Goal: Register for event/course

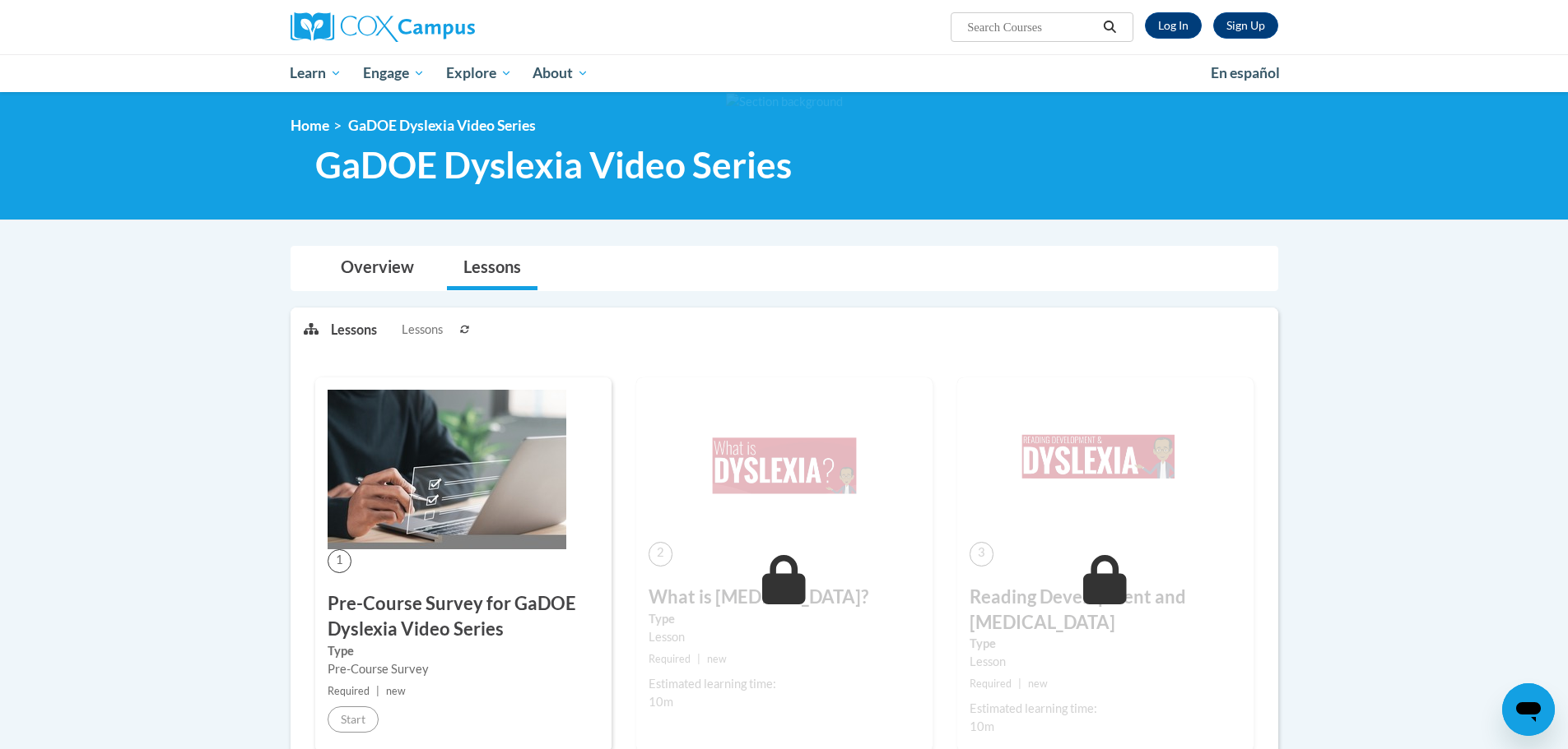
scroll to position [82, 0]
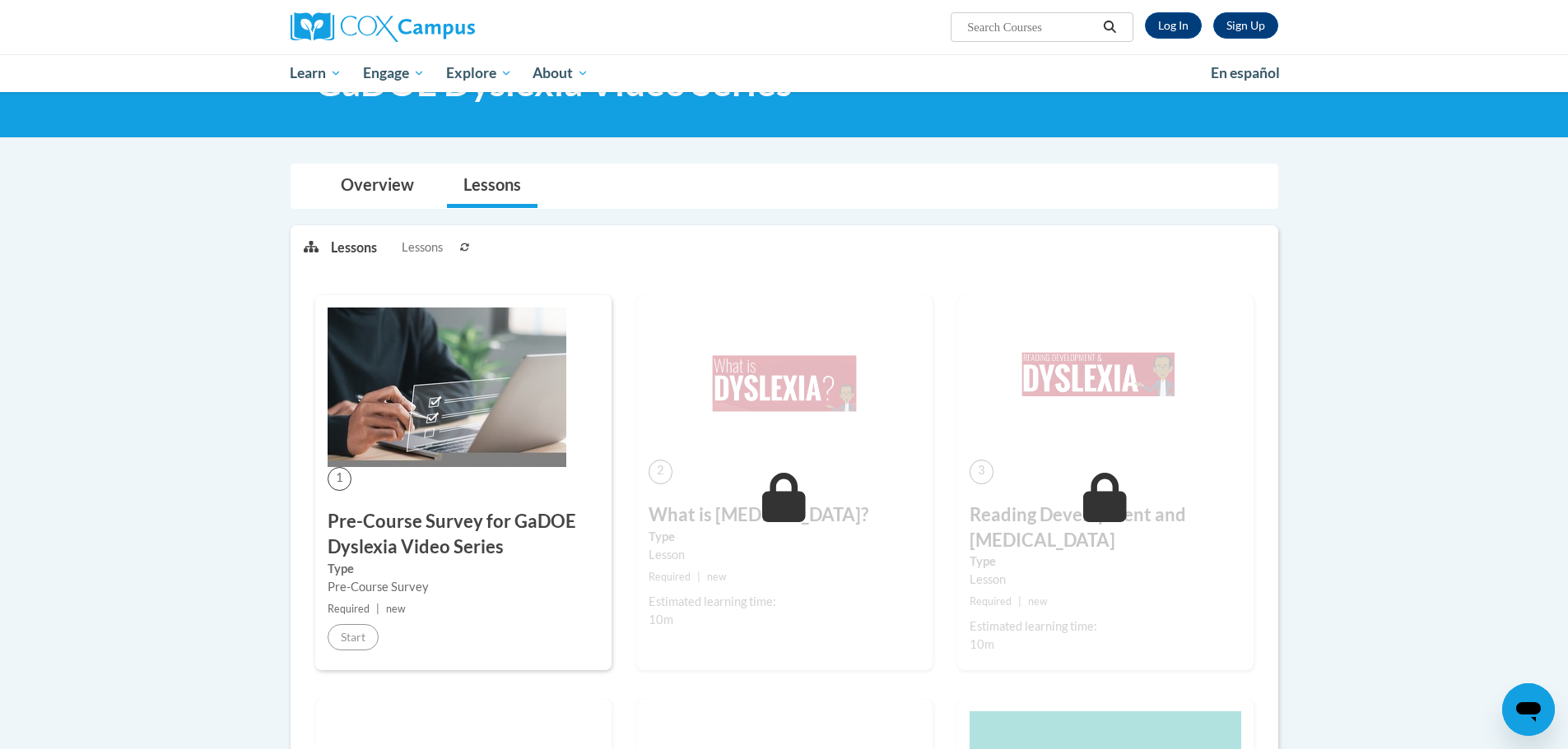
click at [411, 418] on img at bounding box center [446, 388] width 238 height 160
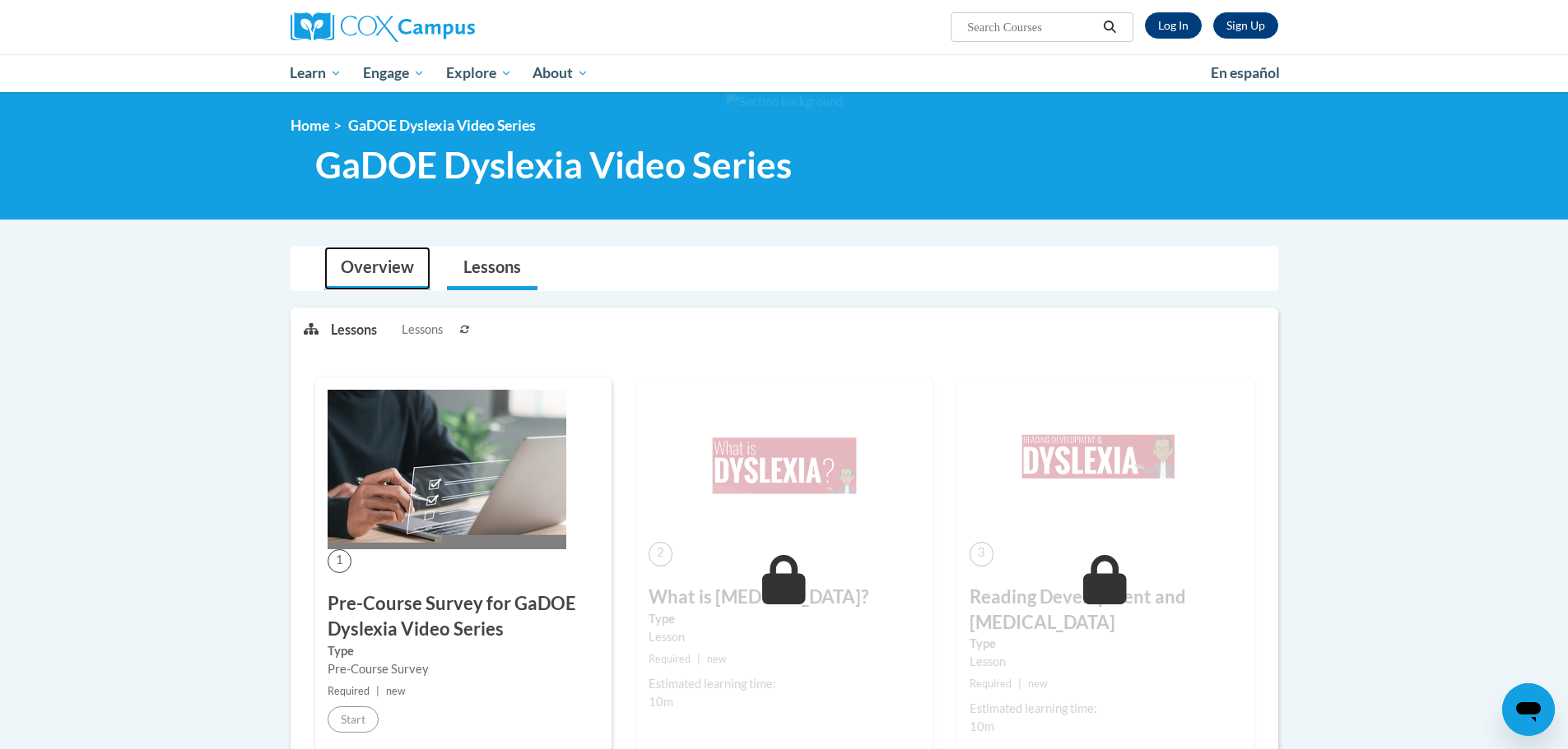
click at [373, 270] on link "Overview" at bounding box center [377, 268] width 106 height 44
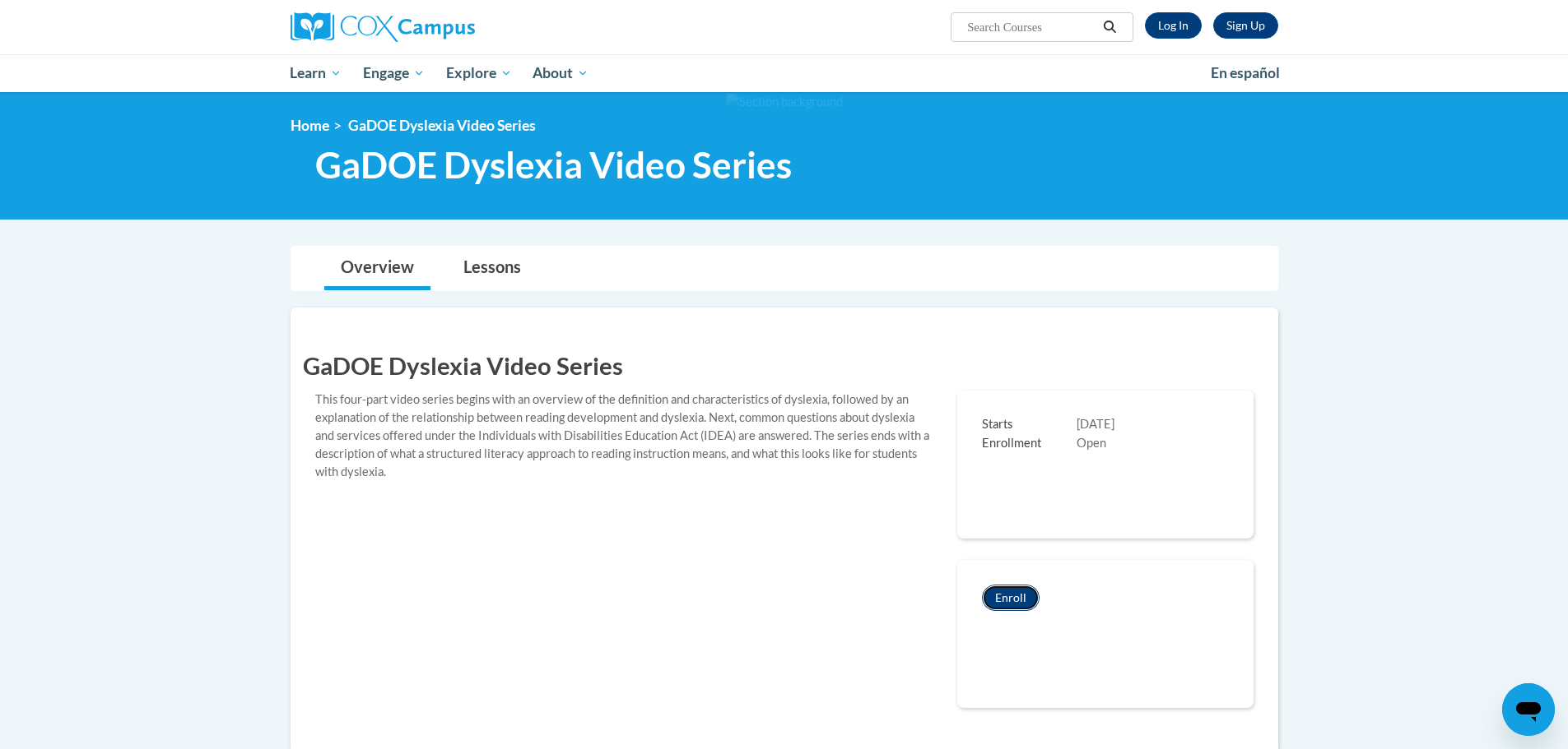
click at [1016, 598] on button "Enroll" at bounding box center [1011, 598] width 57 height 26
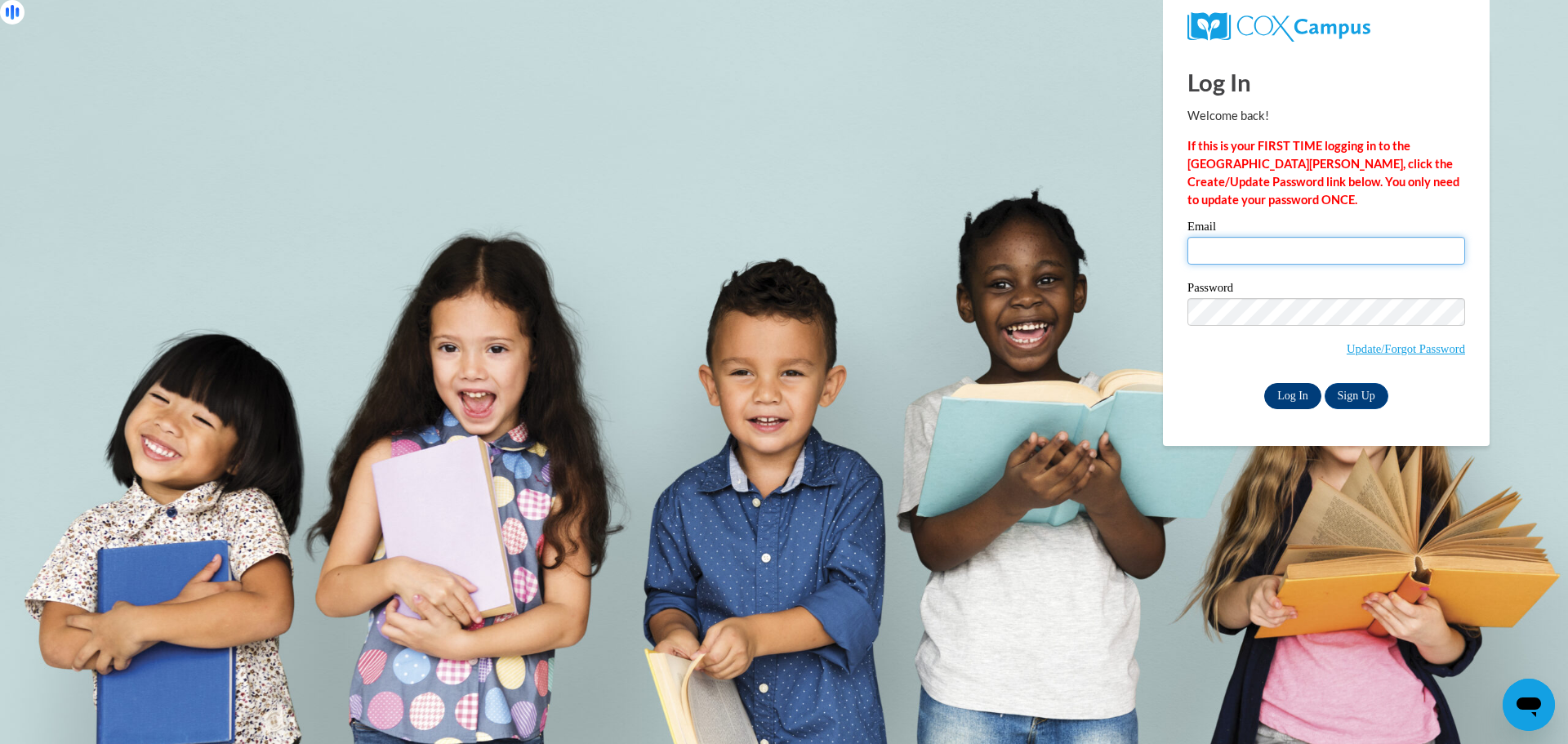
type input "betty.weekley@atlanta.k12.ga.us"
click at [1281, 396] on input "Log In" at bounding box center [1293, 395] width 57 height 26
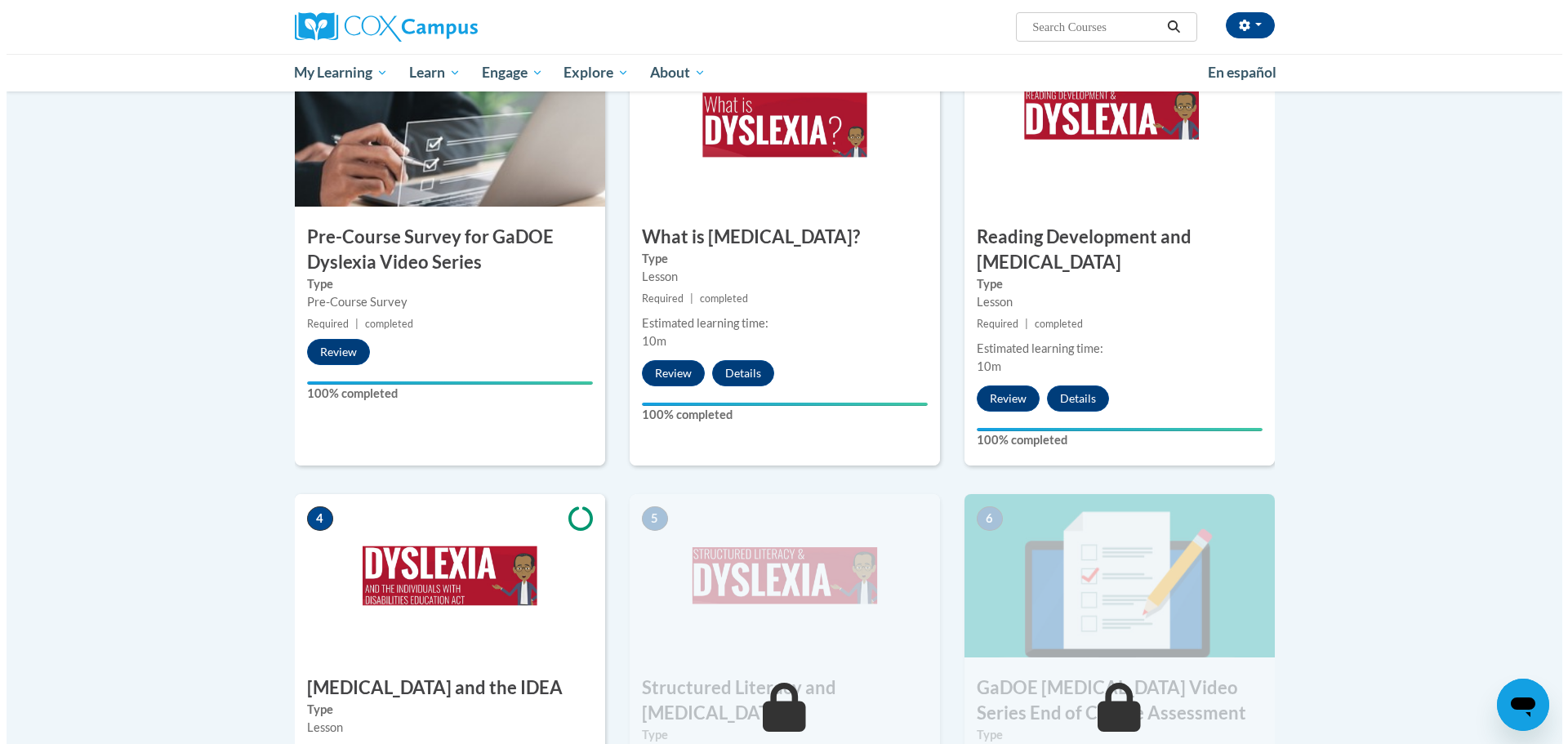
scroll to position [490, 0]
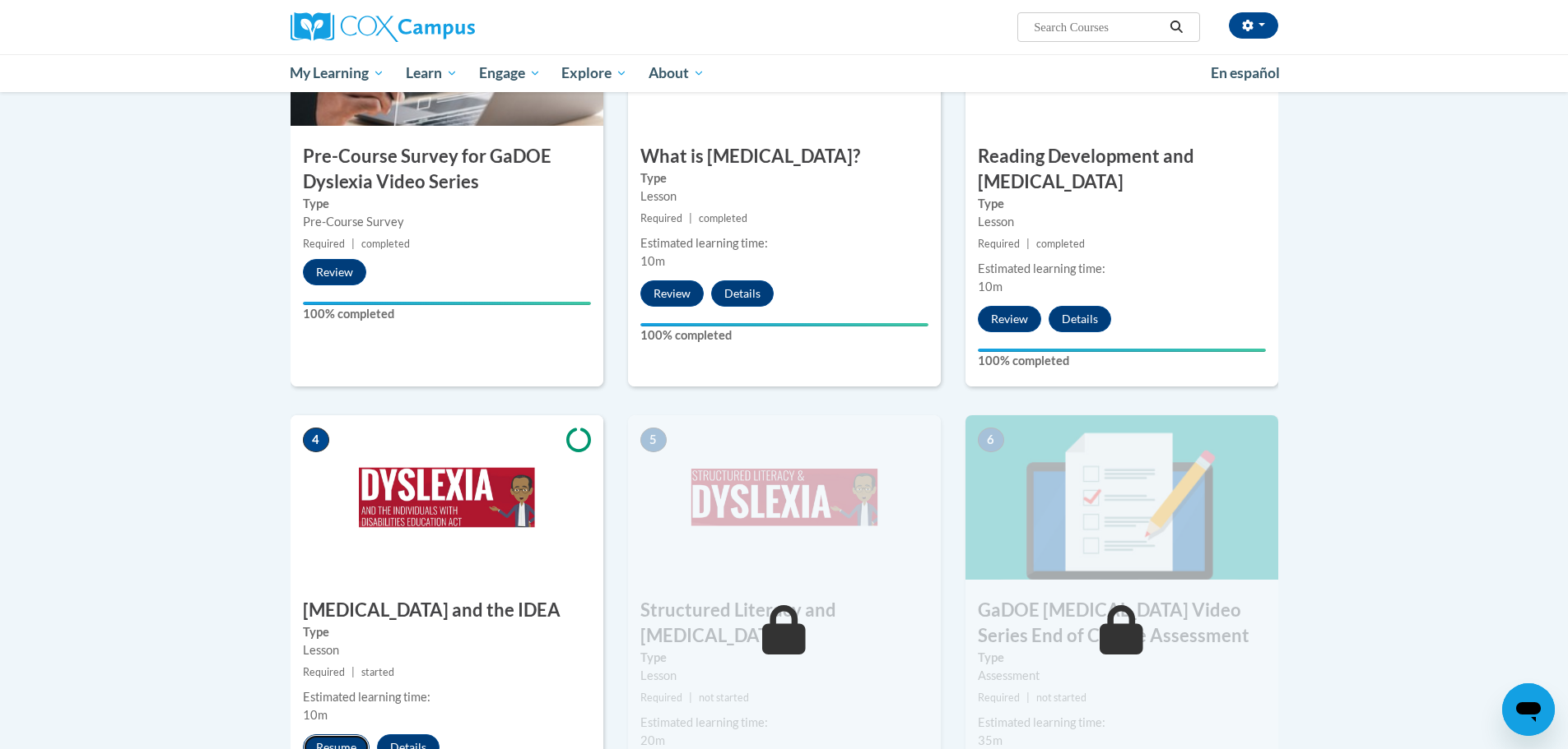
click at [344, 735] on button "Resume" at bounding box center [336, 747] width 67 height 26
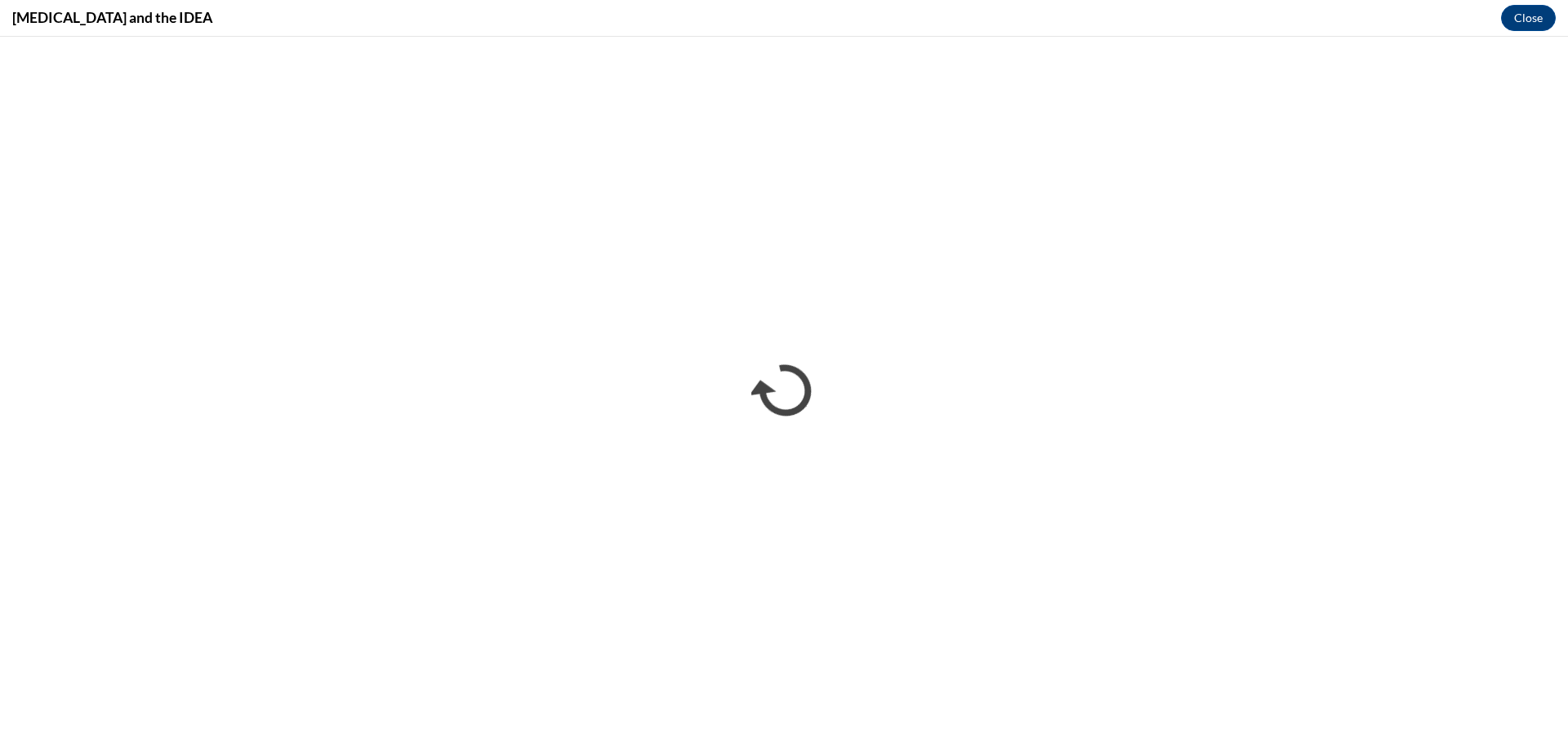
scroll to position [0, 0]
